Goal: Task Accomplishment & Management: Manage account settings

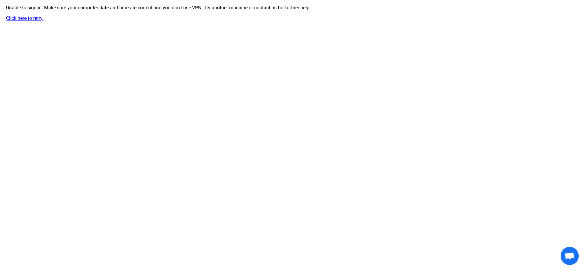
click at [8, 19] on link "Click here to retry." at bounding box center [24, 18] width 37 height 6
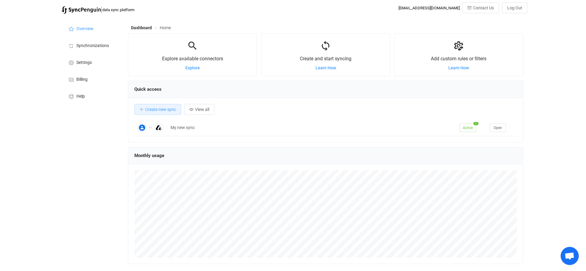
scroll to position [117, 395]
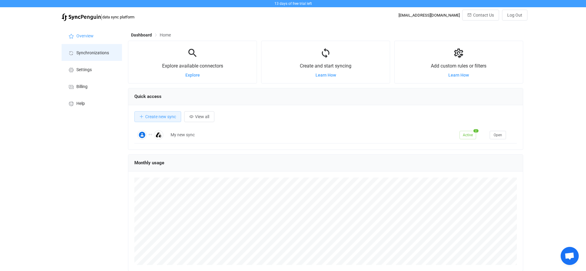
click at [99, 46] on li "Synchronizations" at bounding box center [92, 52] width 60 height 17
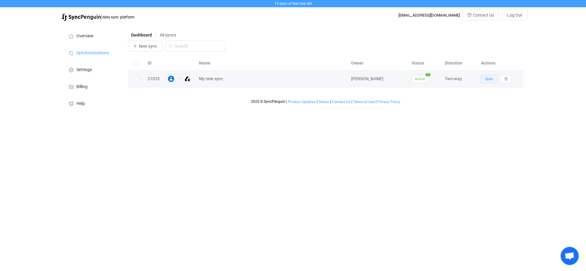
click at [490, 80] on span "Open" at bounding box center [489, 79] width 8 height 4
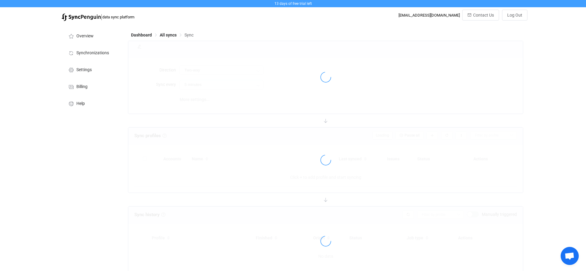
type input "15 minutes"
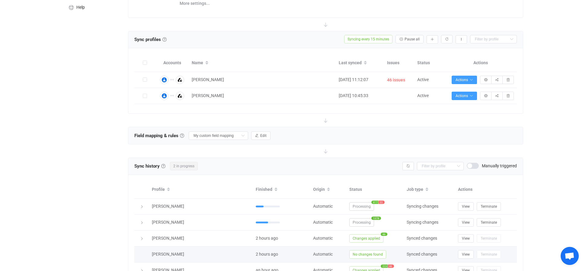
scroll to position [94, 0]
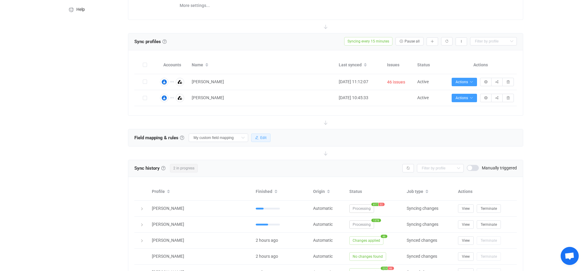
click at [255, 136] on icon "button" at bounding box center [257, 138] width 4 height 4
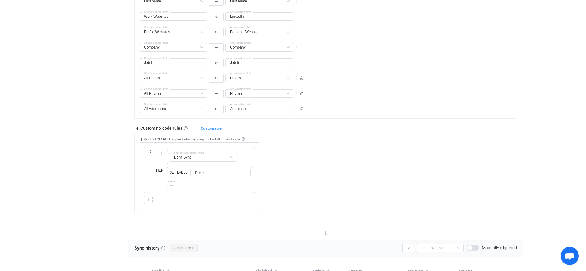
scroll to position [448, 0]
click at [178, 170] on span "SET LABEL" at bounding box center [178, 172] width 21 height 5
click at [168, 166] on icon at bounding box center [168, 165] width 3 height 3
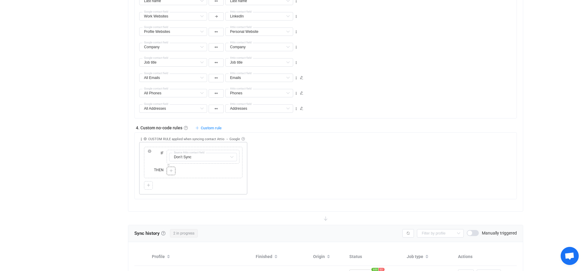
click at [174, 172] on div at bounding box center [171, 171] width 9 height 8
click at [173, 172] on div at bounding box center [171, 170] width 6 height 5
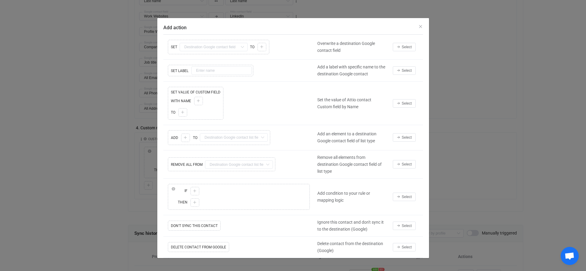
scroll to position [2, 0]
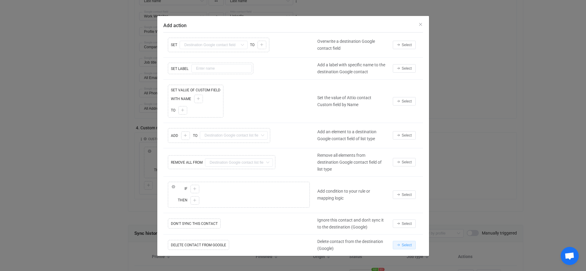
click at [406, 245] on span "Select" at bounding box center [407, 245] width 10 height 4
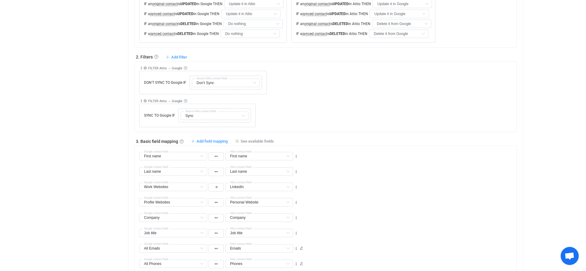
scroll to position [277, 0]
click at [141, 69] on icon at bounding box center [141, 69] width 4 height 4
click at [123, 120] on li "Delete" at bounding box center [123, 115] width 40 height 11
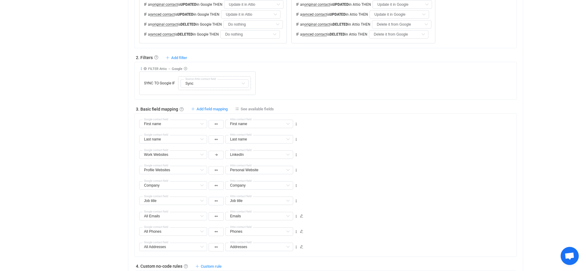
click at [141, 68] on icon at bounding box center [141, 69] width 4 height 4
click at [129, 113] on li "Delete" at bounding box center [123, 115] width 40 height 11
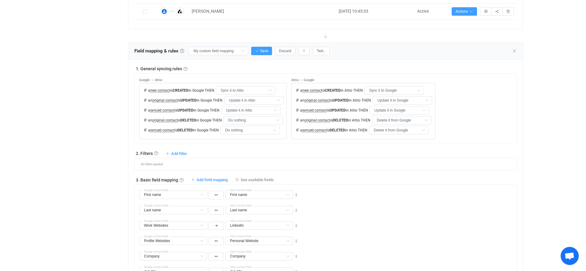
scroll to position [175, 0]
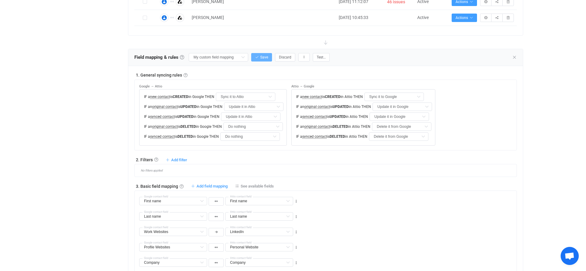
click at [251, 58] on button "Save" at bounding box center [261, 57] width 21 height 8
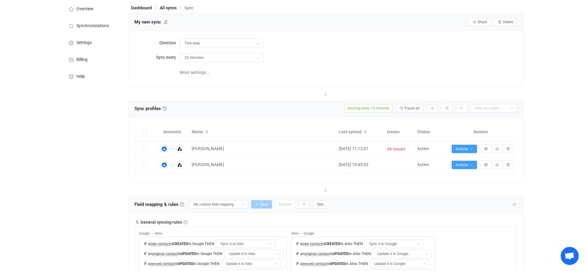
scroll to position [26, 0]
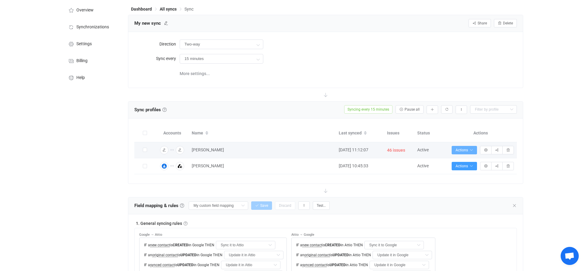
click at [471, 152] on button "Actions" at bounding box center [464, 150] width 25 height 8
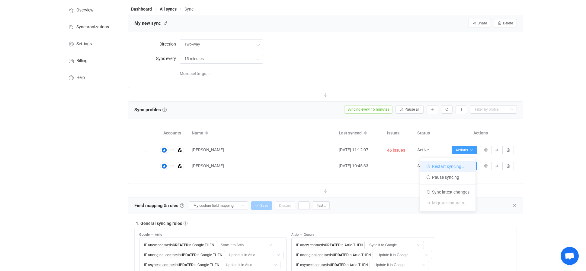
click at [458, 164] on li "Restart syncing…" at bounding box center [447, 166] width 55 height 11
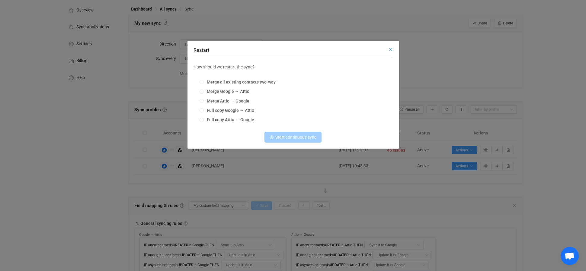
click at [391, 49] on icon "Close" at bounding box center [390, 49] width 5 height 5
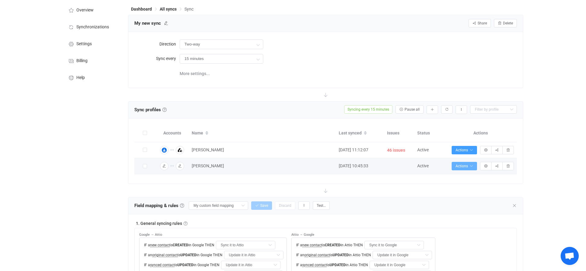
click at [467, 166] on span "Actions" at bounding box center [465, 166] width 18 height 4
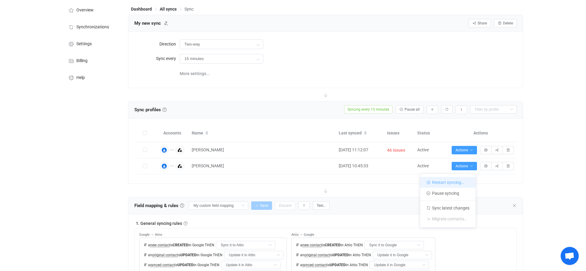
click at [462, 181] on li "Restart syncing…" at bounding box center [447, 182] width 55 height 11
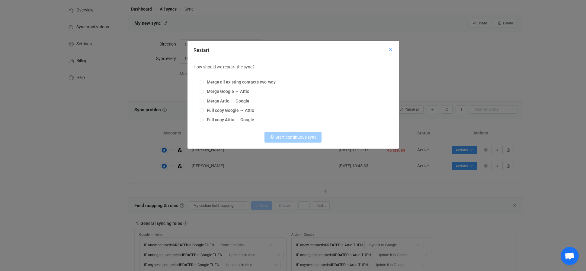
click at [388, 48] on icon "Close" at bounding box center [390, 49] width 5 height 5
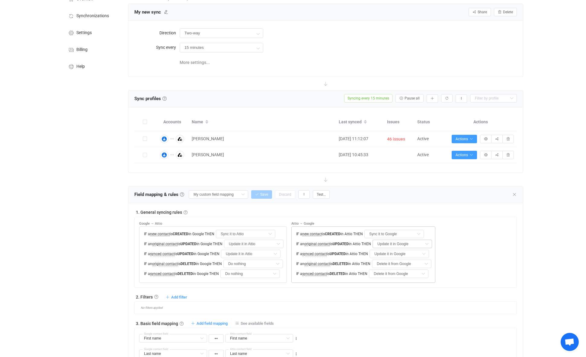
scroll to position [14, 0]
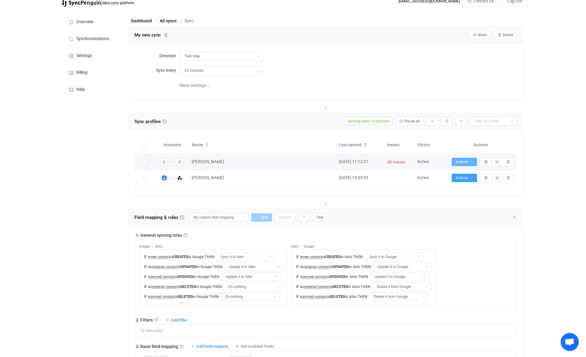
click at [463, 161] on span "Actions" at bounding box center [465, 162] width 18 height 4
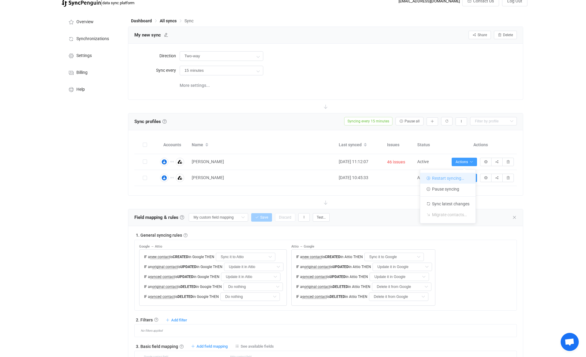
click at [453, 175] on li "Restart syncing…" at bounding box center [447, 178] width 55 height 11
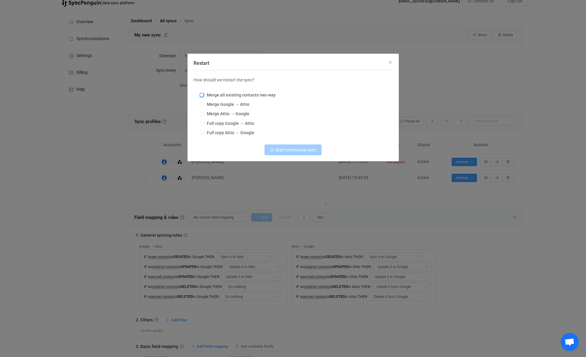
click at [201, 95] on span "Restart" at bounding box center [202, 95] width 4 height 4
click at [201, 95] on input "Merge all existing contacts two-way" at bounding box center [202, 95] width 4 height 5
radio input "true"
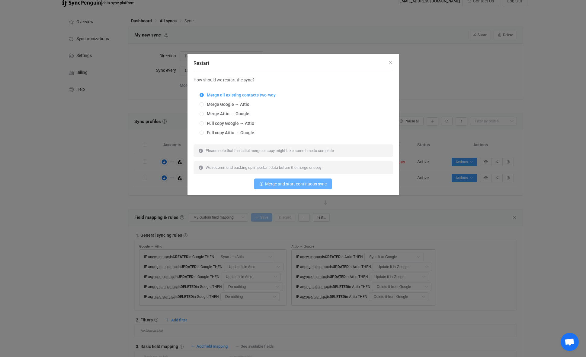
click at [315, 182] on span "Merge and start continuous sync" at bounding box center [296, 184] width 62 height 5
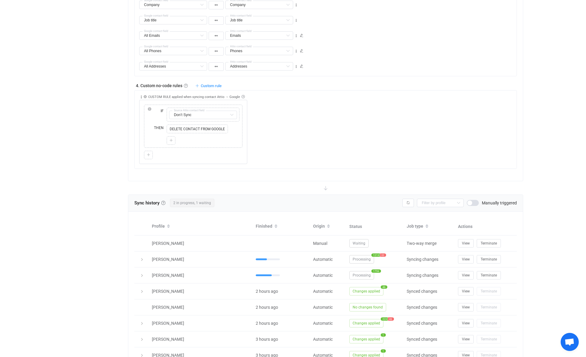
scroll to position [433, 0]
click at [488, 271] on button "Terminate" at bounding box center [489, 275] width 24 height 8
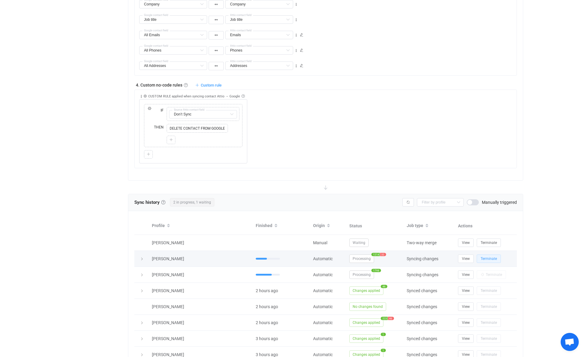
click at [490, 261] on span "Terminate" at bounding box center [489, 259] width 16 height 4
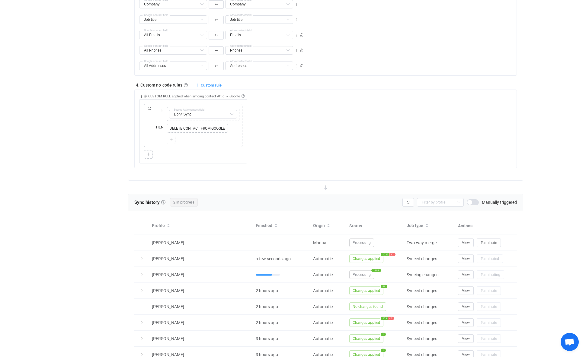
scroll to position [440, 0]
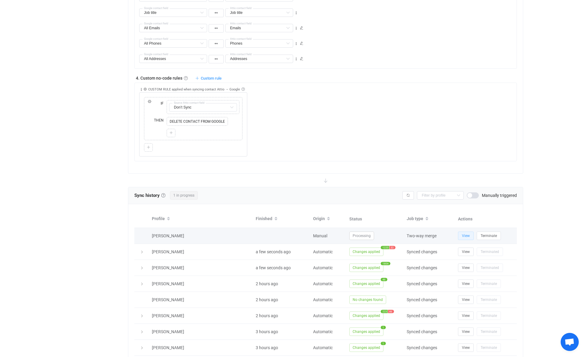
click at [463, 235] on span "View" at bounding box center [466, 236] width 8 height 4
click at [143, 235] on icon at bounding box center [142, 237] width 4 height 4
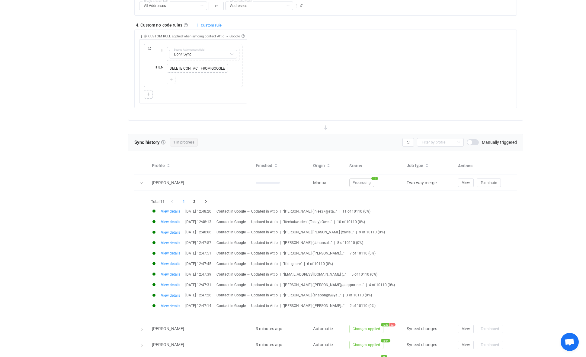
scroll to position [496, 0]
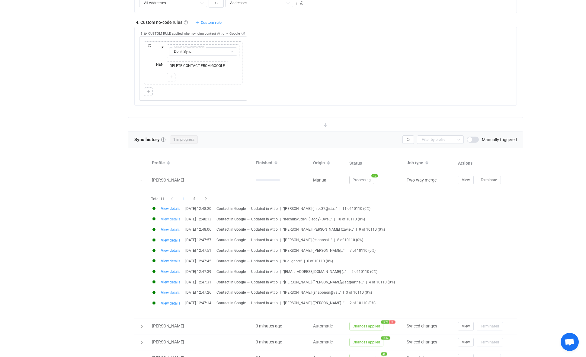
click at [174, 219] on span "View details" at bounding box center [170, 219] width 19 height 4
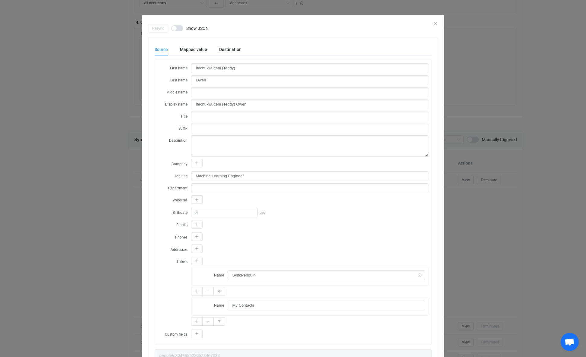
scroll to position [0, 0]
click at [230, 47] on div "Destination" at bounding box center [227, 49] width 28 height 12
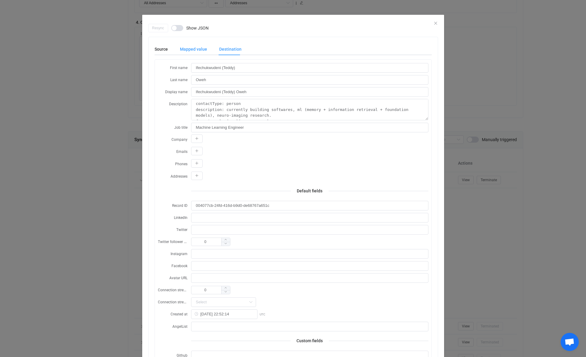
click at [197, 49] on div "Mapped value" at bounding box center [193, 49] width 39 height 12
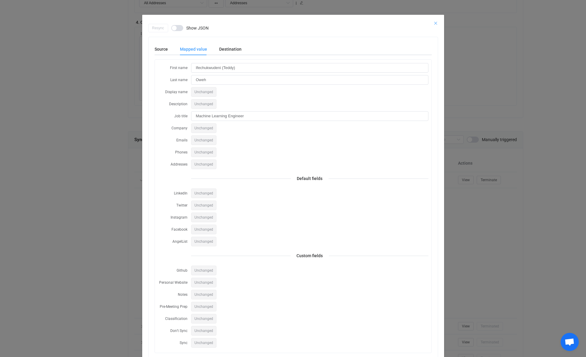
click at [437, 22] on icon "Close" at bounding box center [435, 23] width 5 height 5
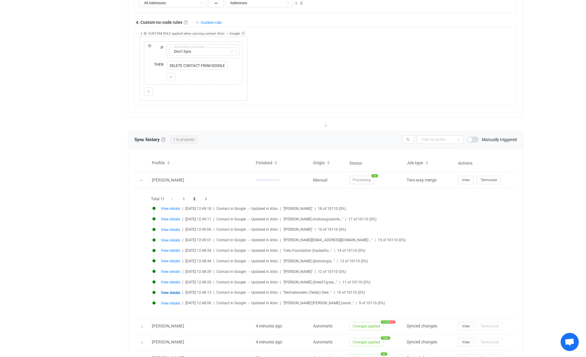
scroll to position [497, 0]
click at [175, 230] on span "View details" at bounding box center [170, 229] width 19 height 4
type input "Enrique"
type input "Arana Sanchez"
type input "Enrique Arana Sanchez"
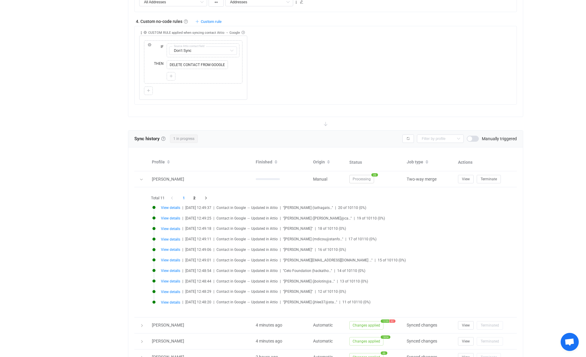
type input "people/c5504499901458117641"
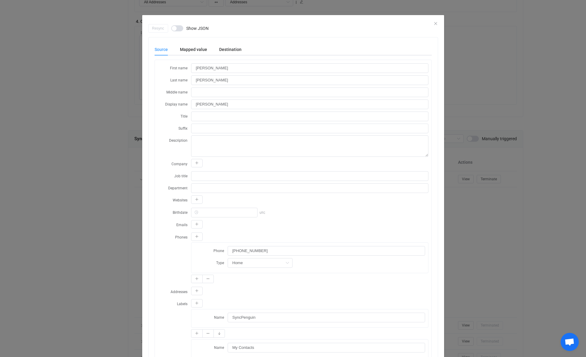
drag, startPoint x: 113, startPoint y: 237, endPoint x: 168, endPoint y: 239, distance: 55.6
click at [114, 237] on div "Resync Show JSON Source Mapped value Destination First name Enrique Last name A…" at bounding box center [293, 178] width 586 height 357
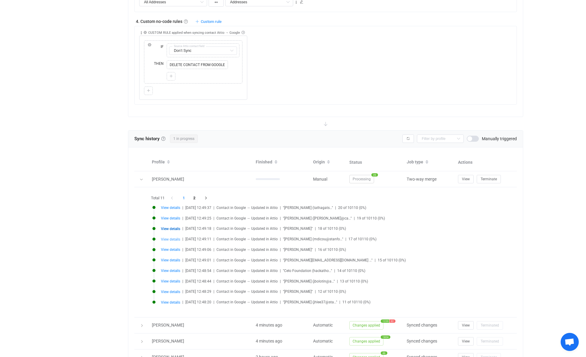
click at [173, 239] on span "View details" at bounding box center [170, 240] width 19 height 4
type input "Matt"
type input "Dicou"
type input "Matt Dicou"
type input "Delete"
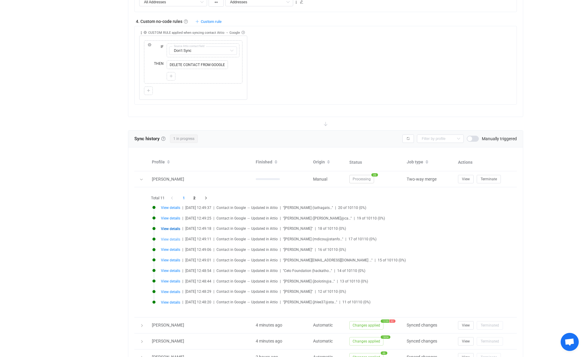
type input "people/c1482959479192273478"
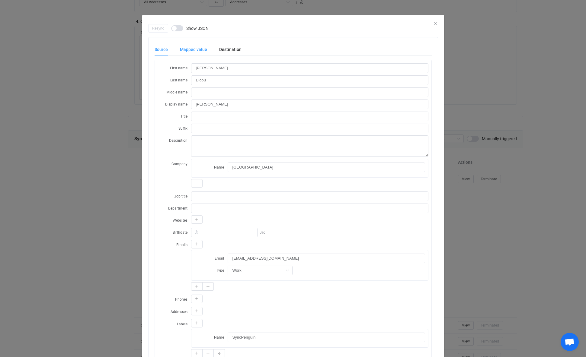
click at [197, 51] on div "Mapped value" at bounding box center [193, 49] width 39 height 12
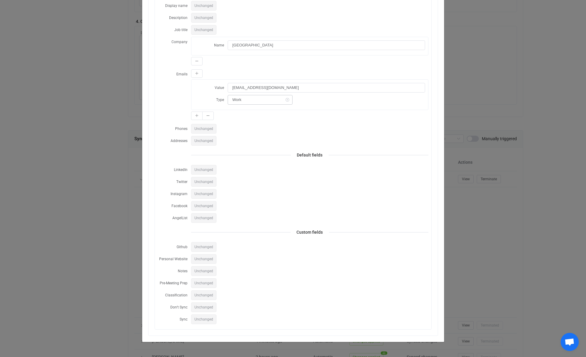
scroll to position [0, 0]
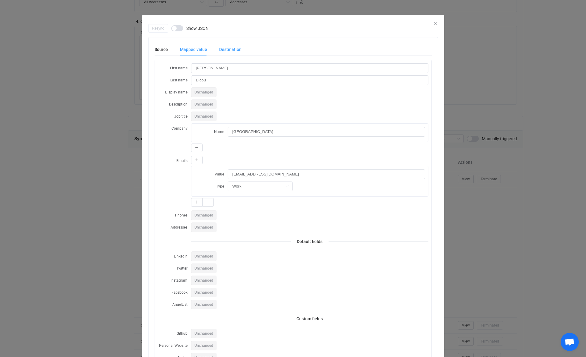
click at [231, 51] on div "Destination" at bounding box center [227, 49] width 28 height 12
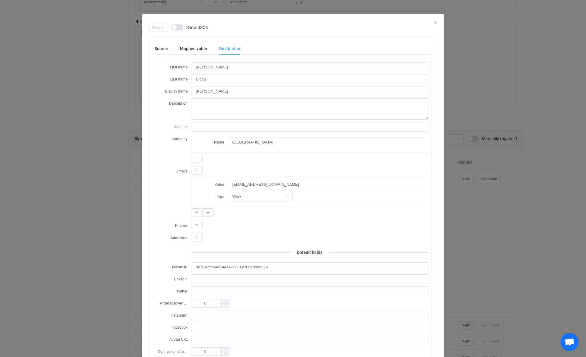
scroll to position [2, 0]
click at [168, 48] on div "Source" at bounding box center [164, 48] width 19 height 12
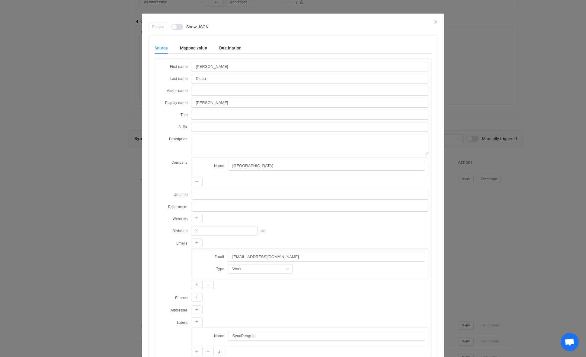
click at [436, 22] on icon "Close" at bounding box center [435, 22] width 5 height 5
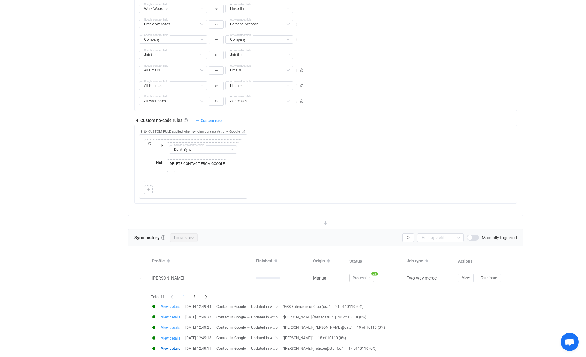
scroll to position [394, 0]
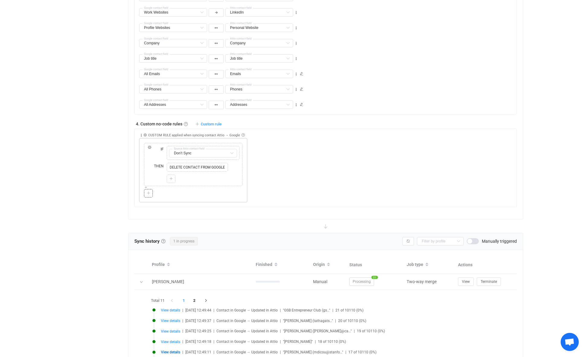
click at [151, 195] on div at bounding box center [149, 193] width 6 height 5
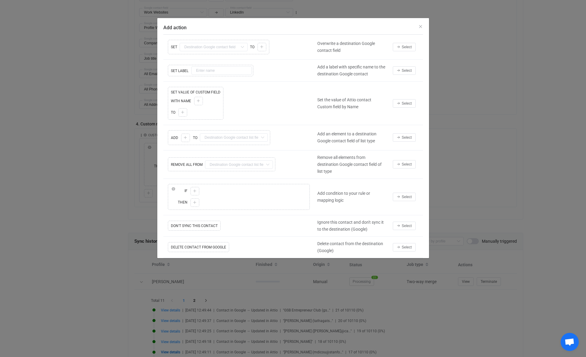
scroll to position [394, 0]
click at [407, 196] on span "Select" at bounding box center [407, 197] width 10 height 4
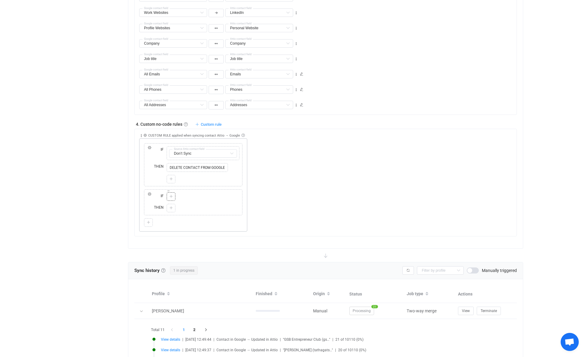
click at [172, 195] on icon at bounding box center [171, 197] width 4 height 4
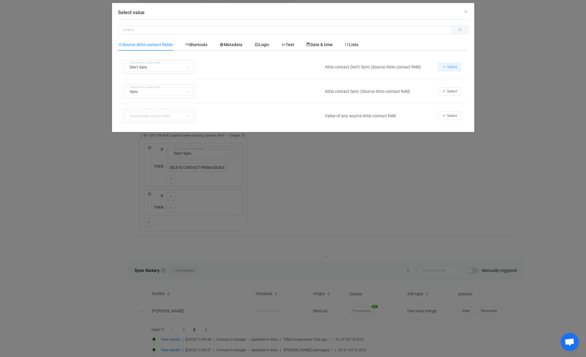
click at [456, 67] on span "Select" at bounding box center [452, 67] width 10 height 4
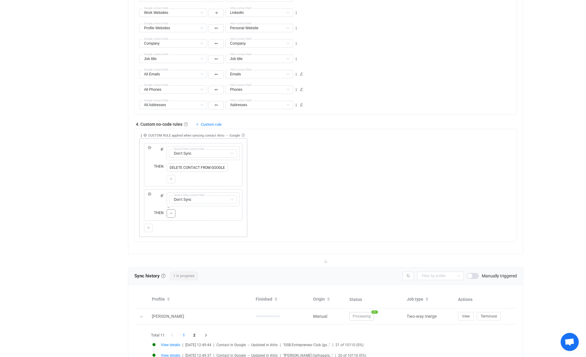
click at [170, 213] on icon at bounding box center [171, 214] width 4 height 4
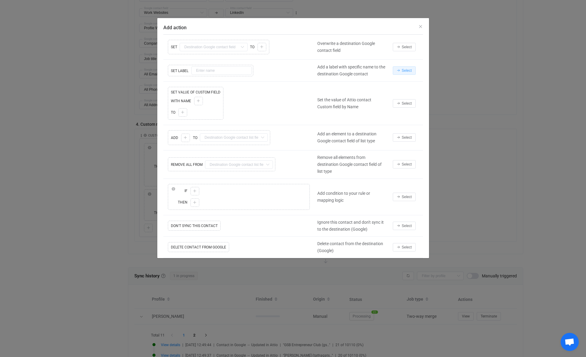
drag, startPoint x: 400, startPoint y: 69, endPoint x: 392, endPoint y: 73, distance: 8.8
click at [400, 69] on icon "Add action" at bounding box center [399, 71] width 4 height 4
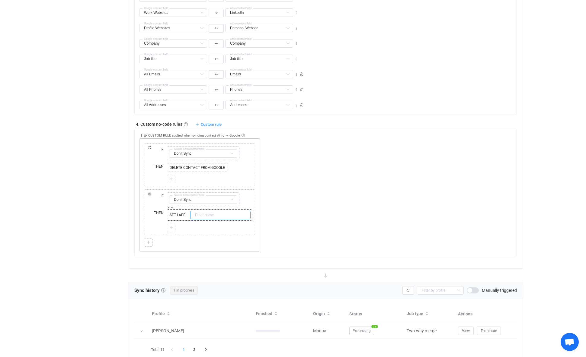
click at [222, 216] on input "text" at bounding box center [220, 215] width 60 height 8
drag, startPoint x: 196, startPoint y: 216, endPoint x: 205, endPoint y: 223, distance: 11.4
click at [197, 216] on input "delete" at bounding box center [220, 215] width 60 height 8
type input "Delete"
click at [303, 211] on div "Collapse Move up Move down Delete Applied to Only contact(s) from Attio Only co…" at bounding box center [327, 190] width 377 height 123
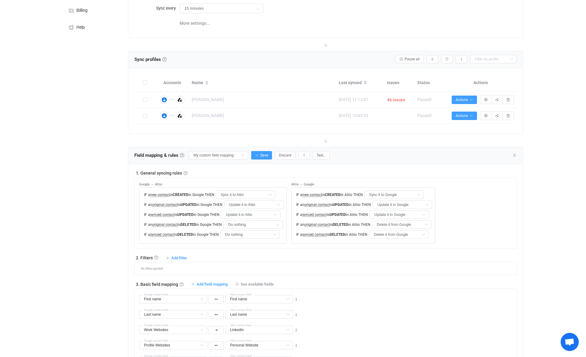
scroll to position [62, 0]
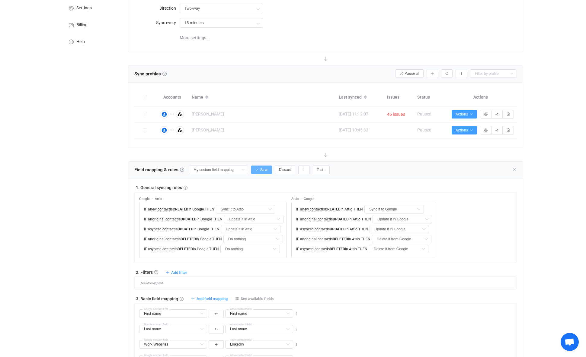
click at [260, 171] on span "Save" at bounding box center [264, 170] width 8 height 4
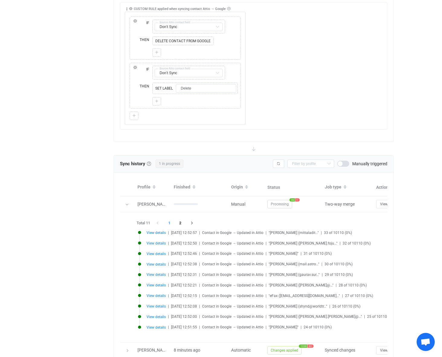
scroll to position [592, 0]
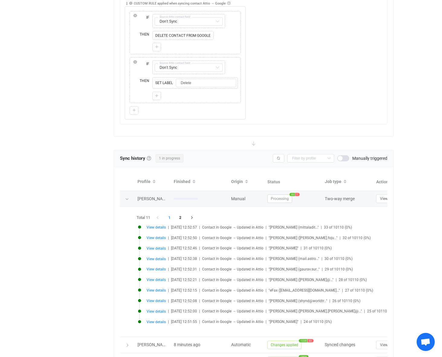
click at [297, 196] on span "1" at bounding box center [297, 194] width 5 height 3
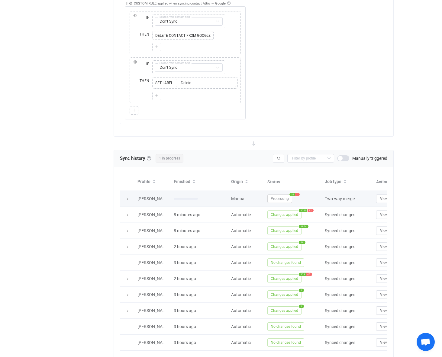
click at [297, 196] on span "1" at bounding box center [297, 194] width 5 height 3
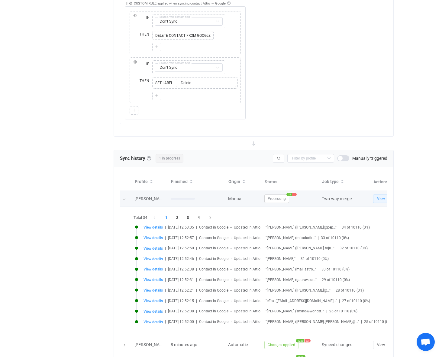
scroll to position [0, 3]
click at [379, 200] on span "View" at bounding box center [381, 199] width 8 height 4
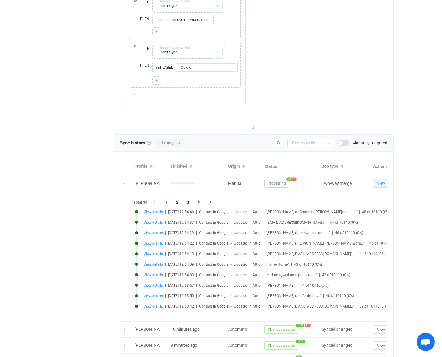
scroll to position [608, 0]
click at [157, 271] on span "View details" at bounding box center [152, 285] width 19 height 4
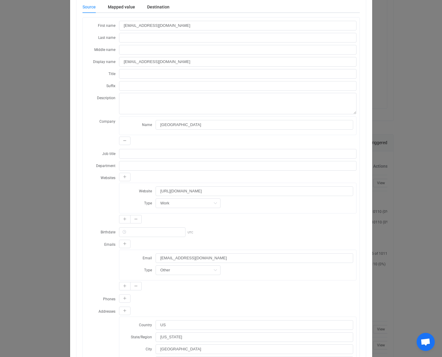
scroll to position [0, 0]
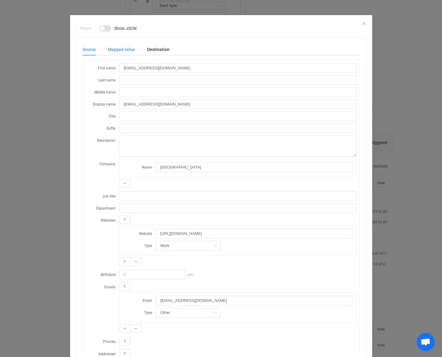
click at [115, 48] on div "Mapped value" at bounding box center [121, 49] width 39 height 12
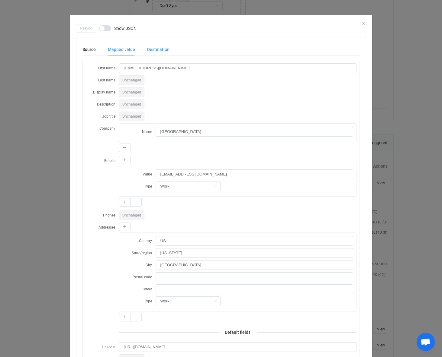
click at [154, 47] on div "Destination" at bounding box center [155, 49] width 28 height 12
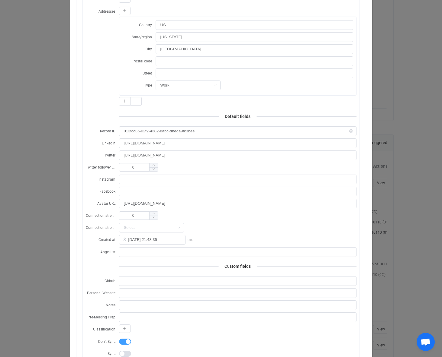
scroll to position [279, 0]
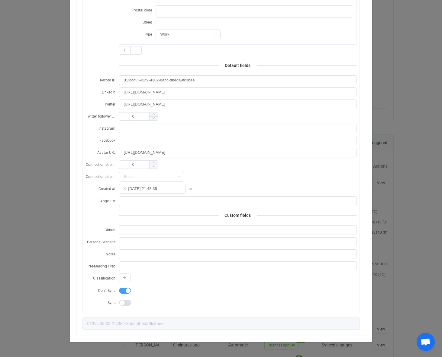
click at [388, 219] on div "Resync Show JSON Source Mapped value Destination First name eudotong@alumni.pri…" at bounding box center [221, 178] width 442 height 357
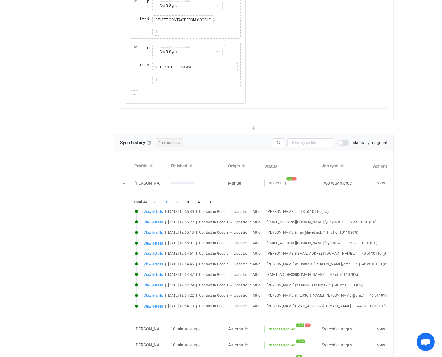
click at [176, 203] on li "2" at bounding box center [176, 202] width 11 height 8
click at [158, 234] on span "View details" at bounding box center [152, 233] width 19 height 4
type input "Machiel"
type input "DeGroot"
type input "Machiel DeGroot"
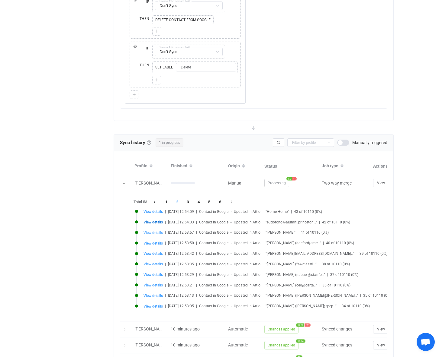
type input "people/c4129463866776626923"
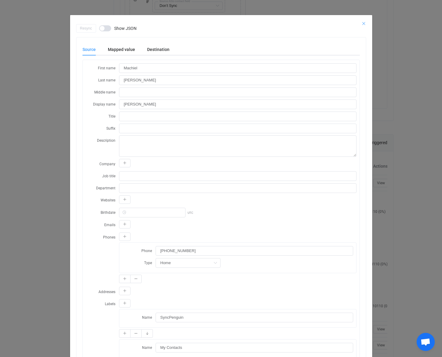
click at [361, 23] on icon "Close" at bounding box center [363, 23] width 5 height 5
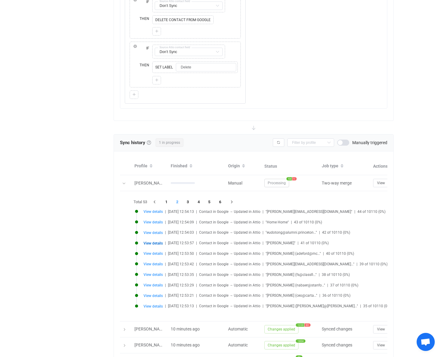
click at [152, 244] on span "View details" at bounding box center [152, 244] width 19 height 4
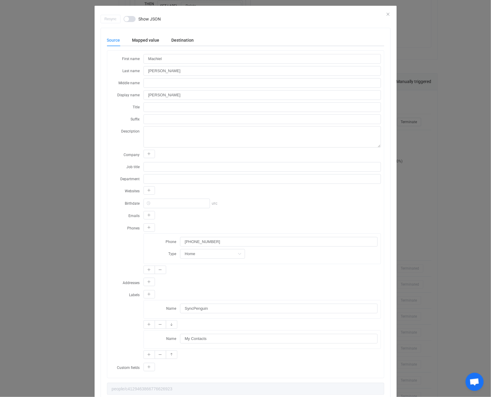
scroll to position [10, 0]
drag, startPoint x: 144, startPoint y: 38, endPoint x: 187, endPoint y: 50, distance: 44.6
click at [144, 38] on div "Mapped value" at bounding box center [145, 40] width 39 height 12
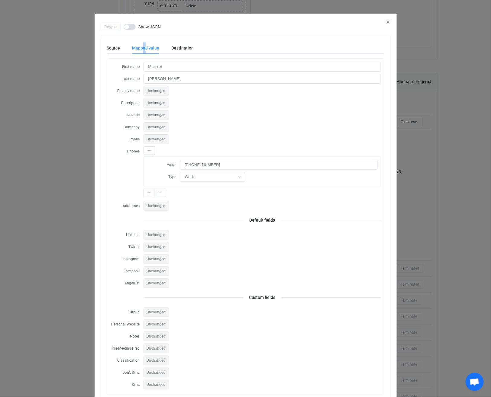
scroll to position [0, 0]
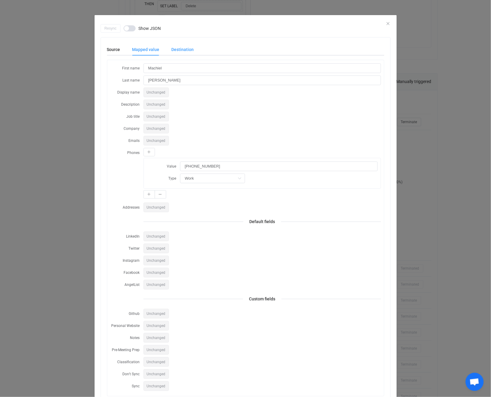
click at [181, 50] on div "Destination" at bounding box center [179, 49] width 28 height 12
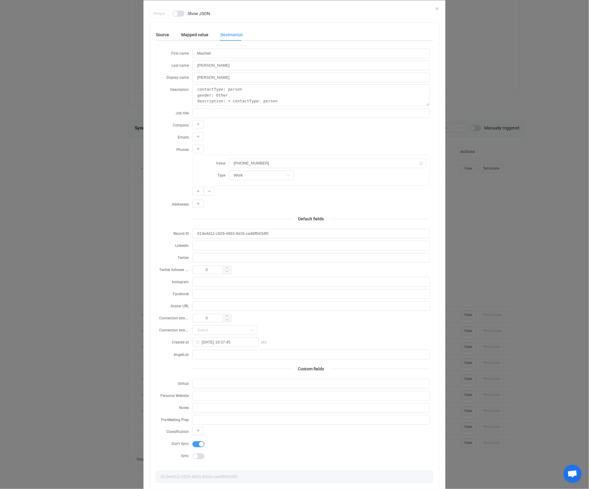
scroll to position [16, 0]
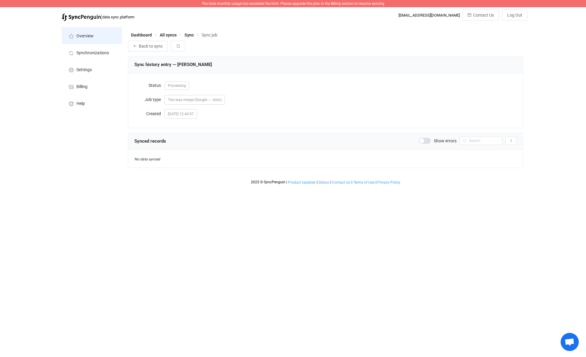
click at [93, 39] on li "Overview" at bounding box center [92, 35] width 60 height 17
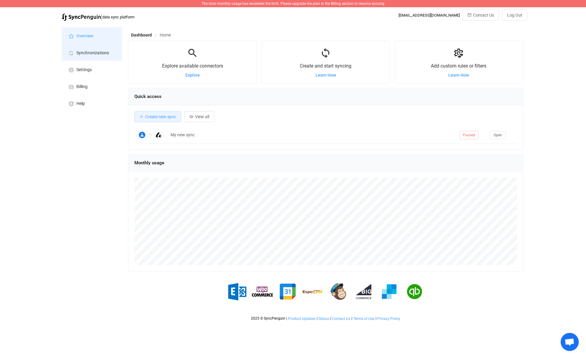
scroll to position [117, 395]
click at [92, 52] on span "Synchronizations" at bounding box center [92, 53] width 33 height 5
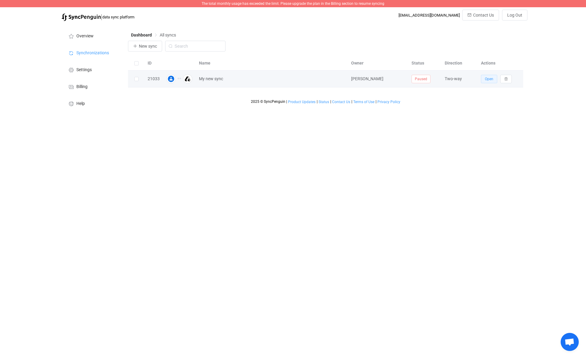
click at [491, 79] on span "Open" at bounding box center [489, 79] width 8 height 4
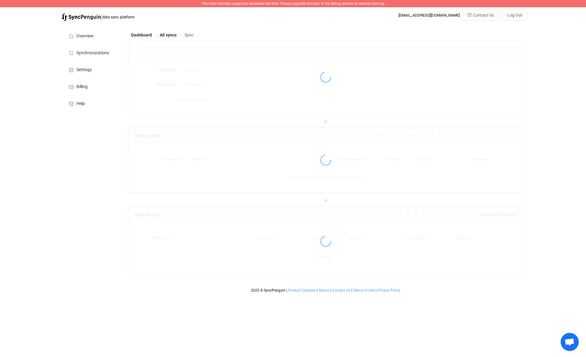
type input "15 minutes"
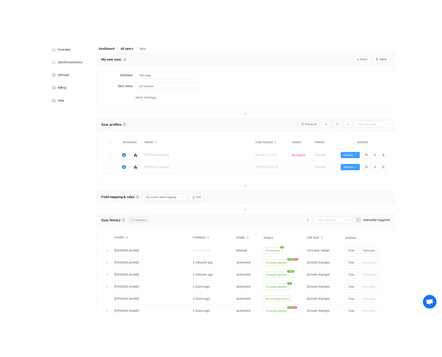
scroll to position [73, 0]
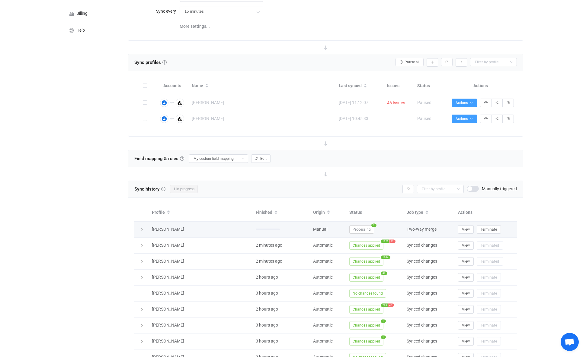
click at [139, 230] on div at bounding box center [141, 230] width 8 height 6
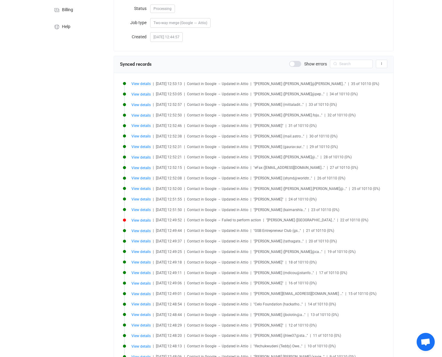
scroll to position [77, 0]
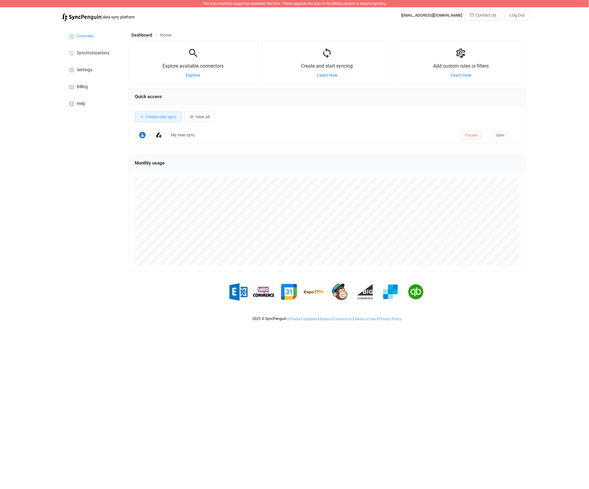
scroll to position [117, 398]
click at [88, 57] on li "Synchronizations" at bounding box center [92, 52] width 60 height 17
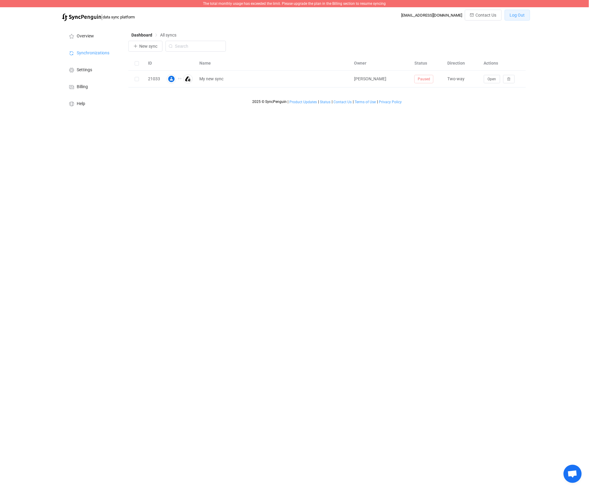
click at [522, 15] on span "Log Out" at bounding box center [517, 15] width 15 height 5
